Goal: Navigation & Orientation: Find specific page/section

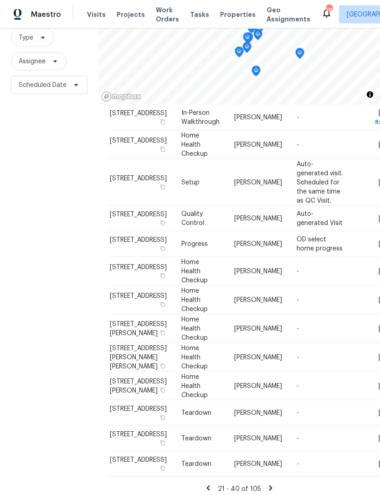
scroll to position [29, 0]
click at [272, 484] on icon at bounding box center [271, 488] width 8 height 8
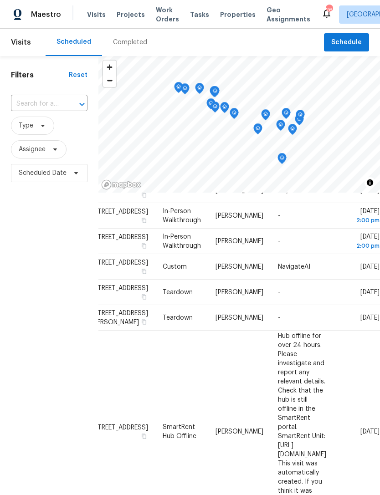
scroll to position [171, 76]
click at [299, 280] on td "NavigateAI" at bounding box center [302, 268] width 63 height 26
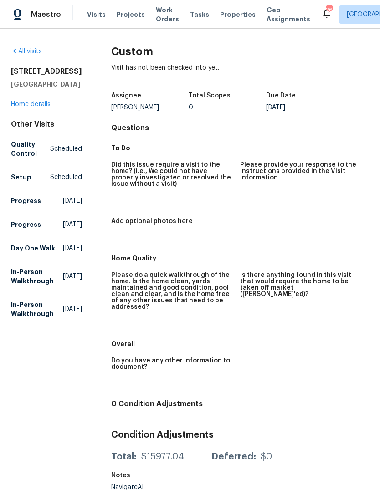
click at [21, 51] on link "All visits" at bounding box center [26, 51] width 31 height 6
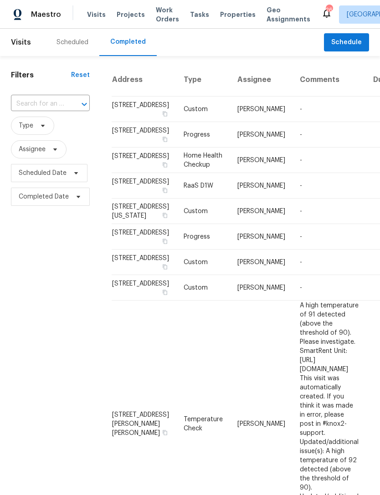
click at [68, 45] on div "Scheduled" at bounding box center [72, 42] width 32 height 9
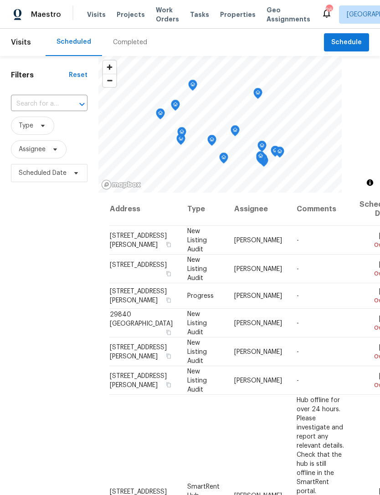
click at [125, 46] on div "Completed" at bounding box center [130, 42] width 34 height 9
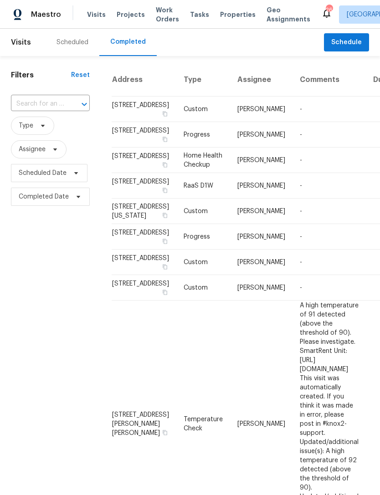
click at [68, 29] on div "Scheduled" at bounding box center [73, 42] width 54 height 27
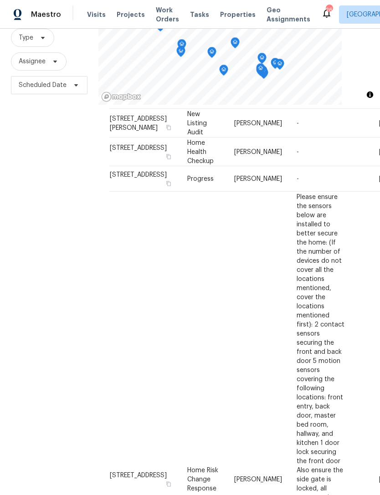
scroll to position [748, 0]
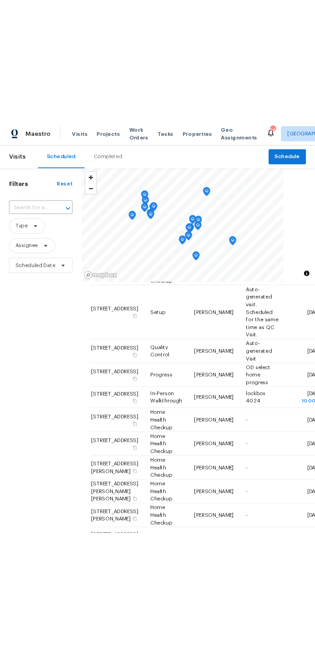
scroll to position [522, 0]
